Goal: Navigation & Orientation: Find specific page/section

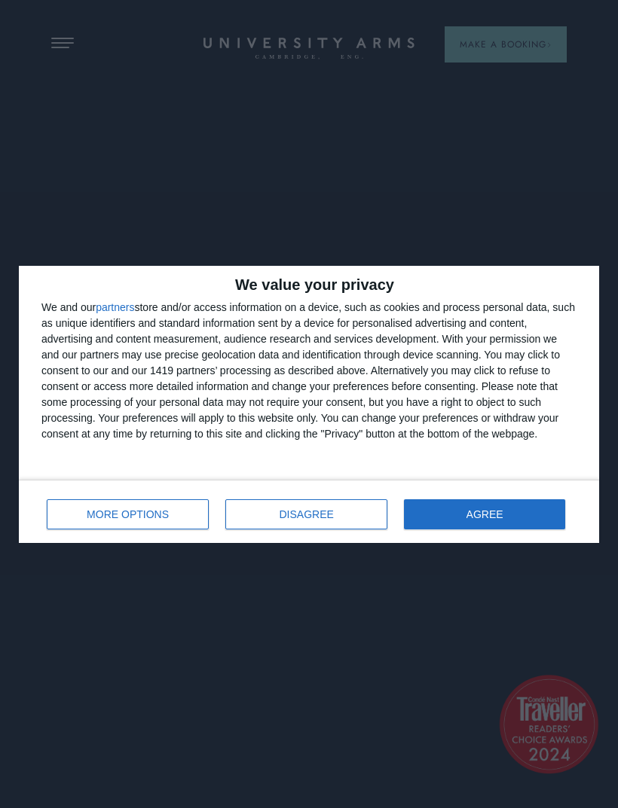
click at [476, 510] on span "AGREE" at bounding box center [484, 514] width 37 height 11
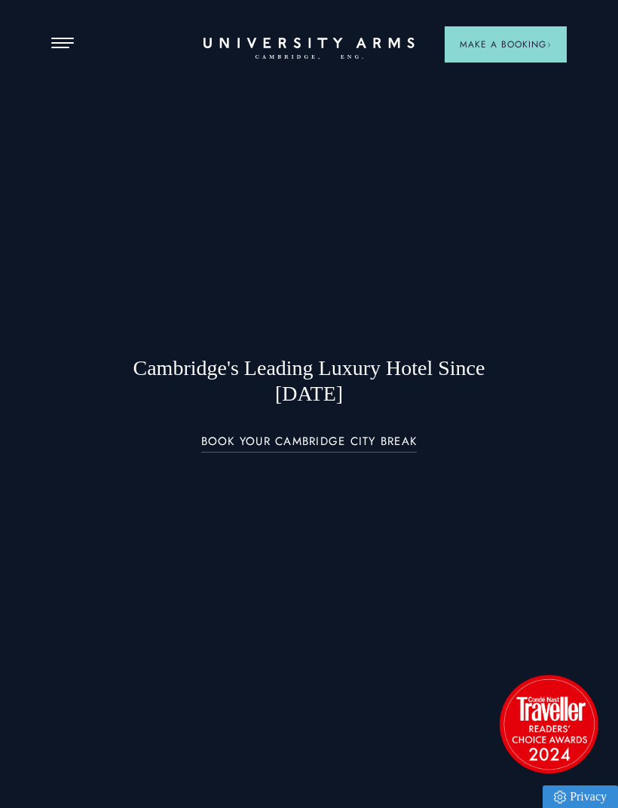
click at [72, 58] on div at bounding box center [309, 404] width 618 height 808
click at [71, 39] on button "Open Menu" at bounding box center [62, 44] width 23 height 12
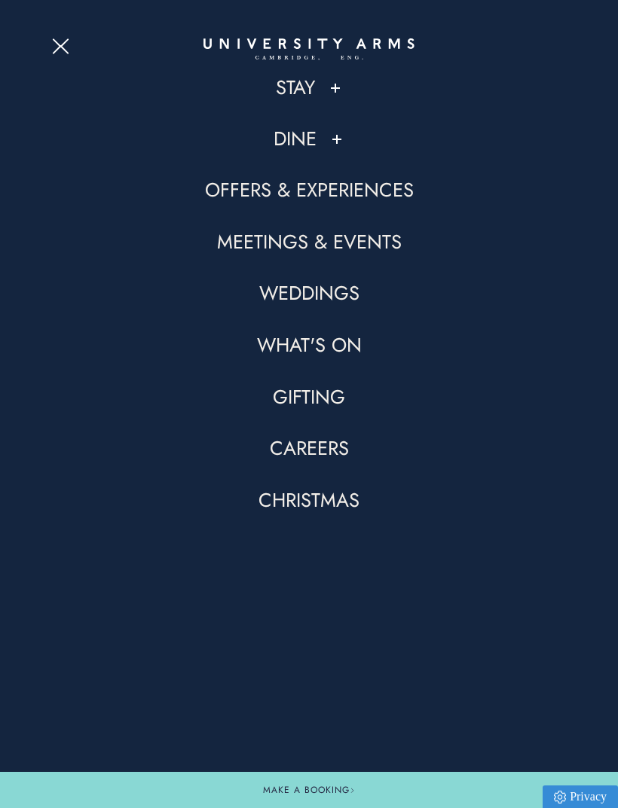
click at [312, 96] on link "Stay" at bounding box center [295, 88] width 39 height 26
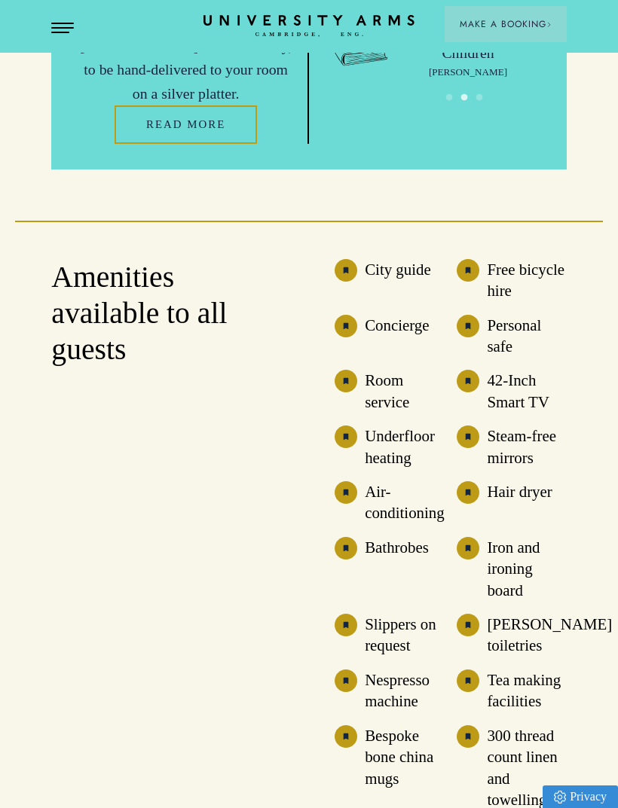
scroll to position [3510, 0]
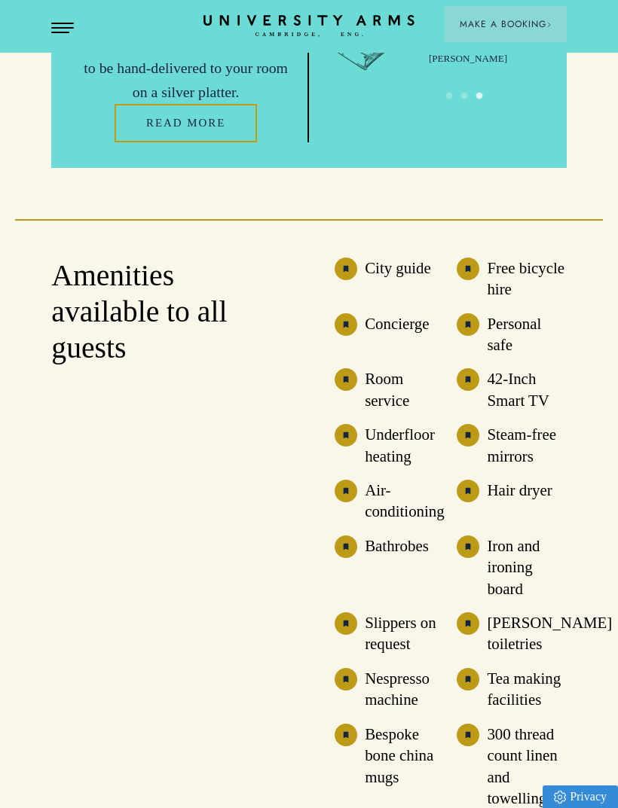
click at [517, 724] on h3 "300 thread count linen and towelling" at bounding box center [525, 767] width 79 height 86
click at [523, 724] on h3 "300 thread count linen and towelling" at bounding box center [525, 767] width 79 height 86
click at [477, 724] on img at bounding box center [467, 735] width 23 height 23
click at [527, 724] on h3 "300 thread count linen and towelling" at bounding box center [525, 767] width 79 height 86
click at [519, 612] on h3 "[PERSON_NAME] toiletries" at bounding box center [548, 633] width 125 height 43
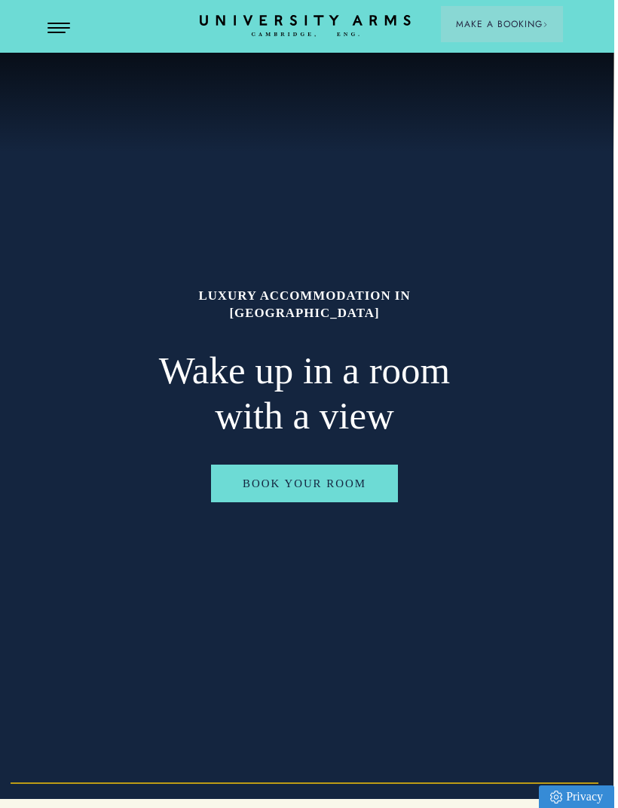
scroll to position [0, 1]
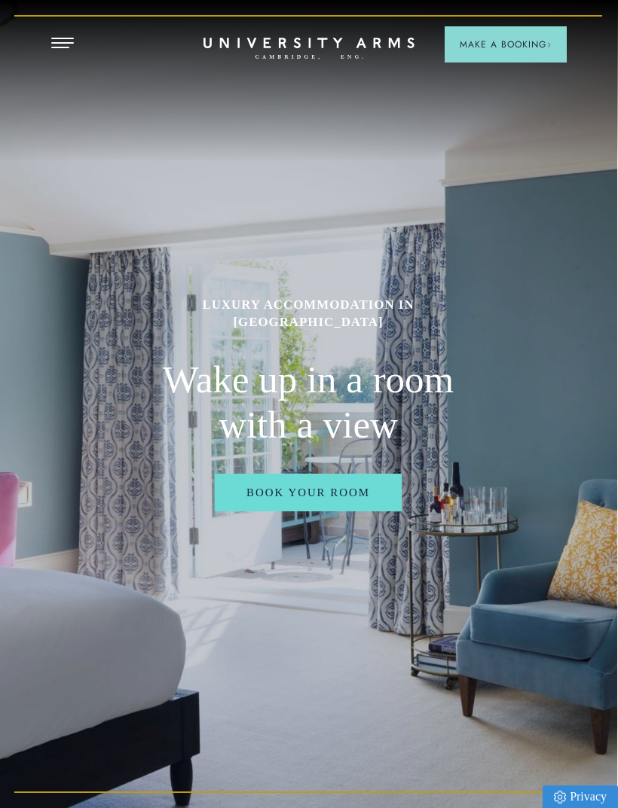
click at [56, 49] on button "Open Menu" at bounding box center [62, 44] width 23 height 12
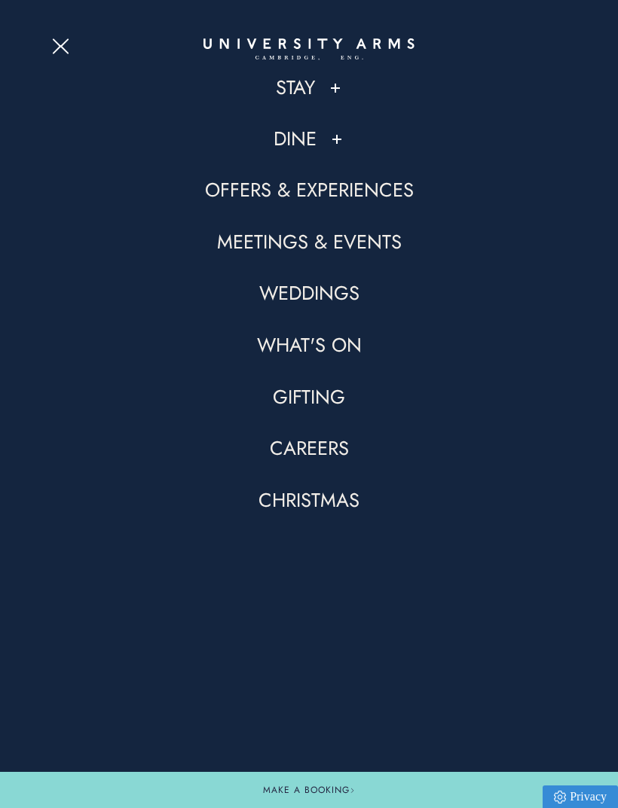
click at [311, 150] on link "Dine" at bounding box center [294, 140] width 43 height 26
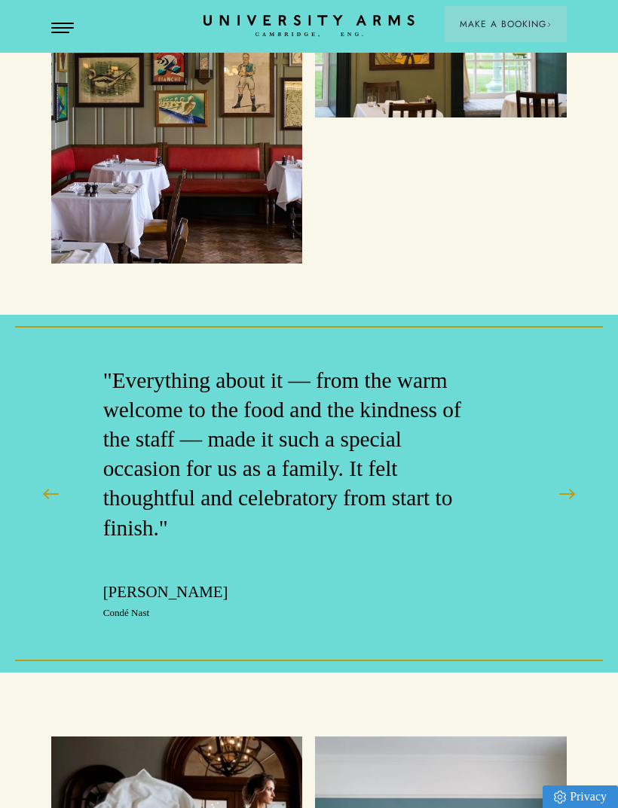
scroll to position [4787, 0]
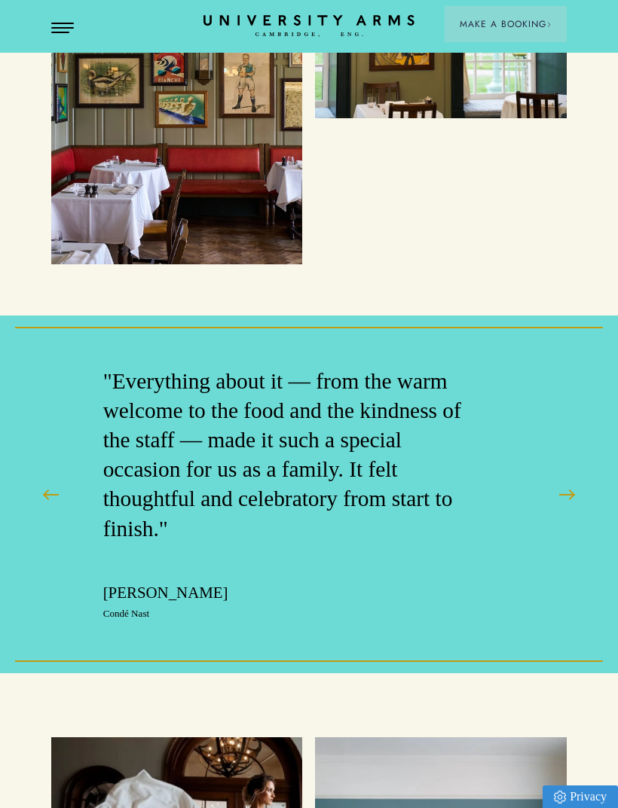
click at [544, 532] on section ""Each of the hotel's bedrooms has a suitably studious, eclectic feel, with book…" at bounding box center [309, 495] width 618 height 358
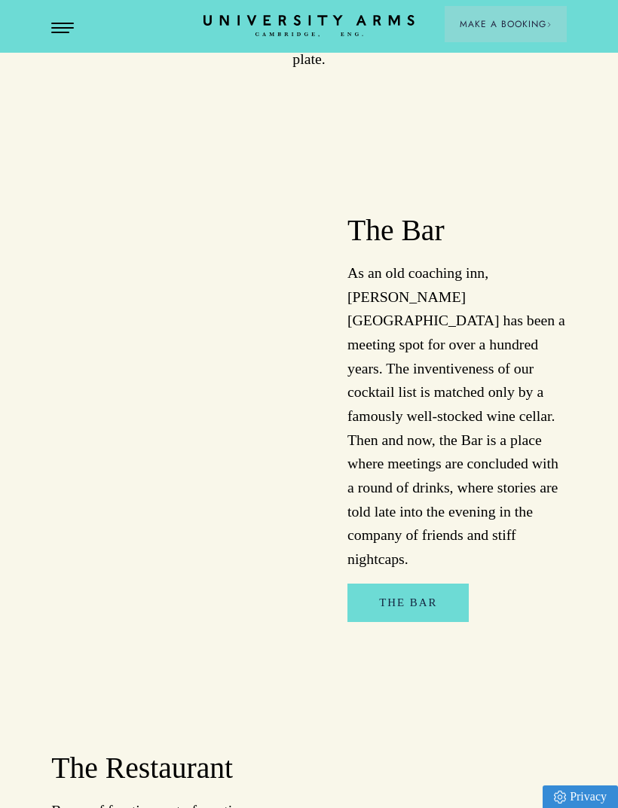
scroll to position [981, 0]
